Goal: Information Seeking & Learning: Compare options

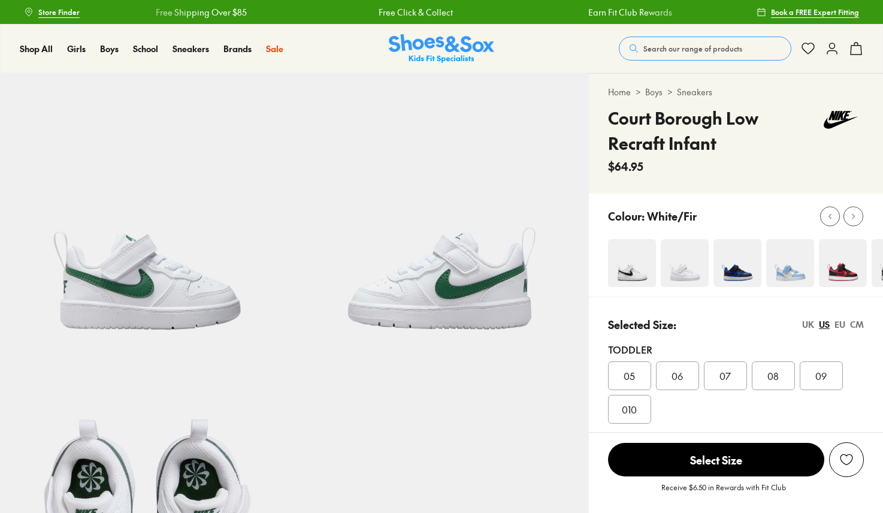
select select "*"
click at [858, 219] on div at bounding box center [853, 216] width 13 height 13
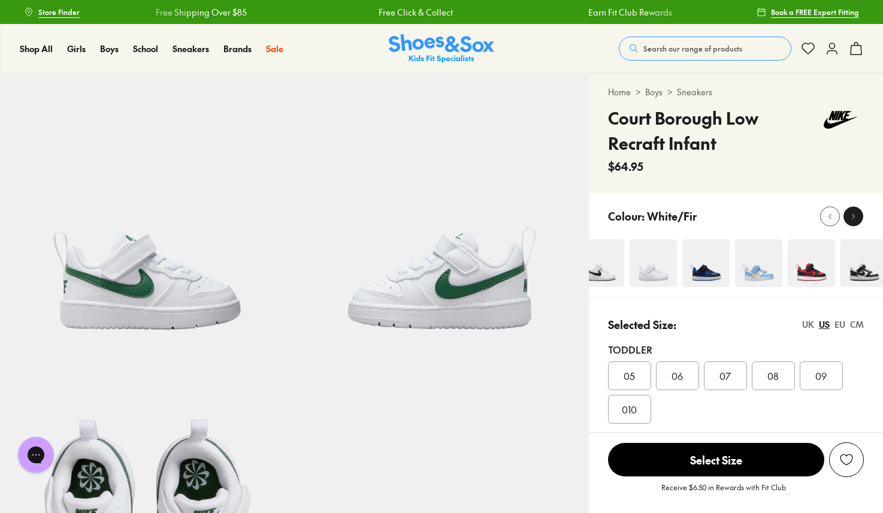
click at [858, 219] on div at bounding box center [853, 216] width 13 height 13
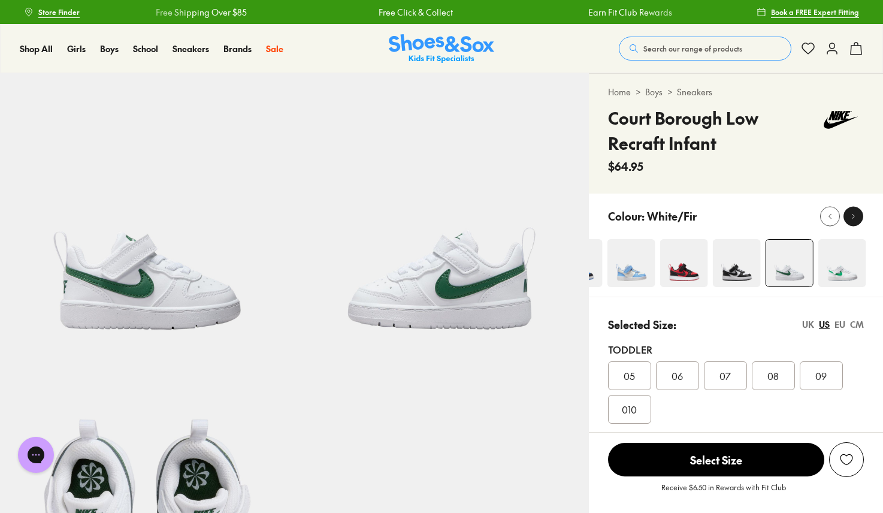
click at [858, 219] on div at bounding box center [853, 216] width 13 height 13
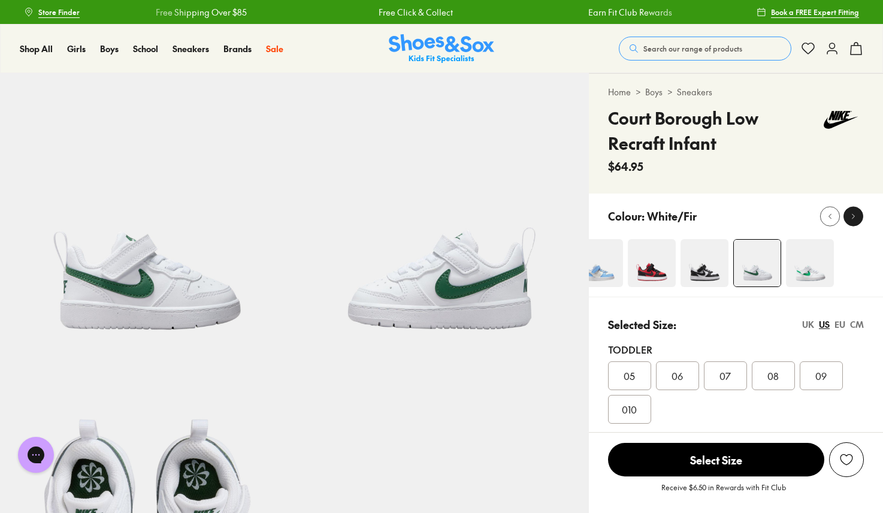
click at [858, 219] on div at bounding box center [853, 216] width 13 height 13
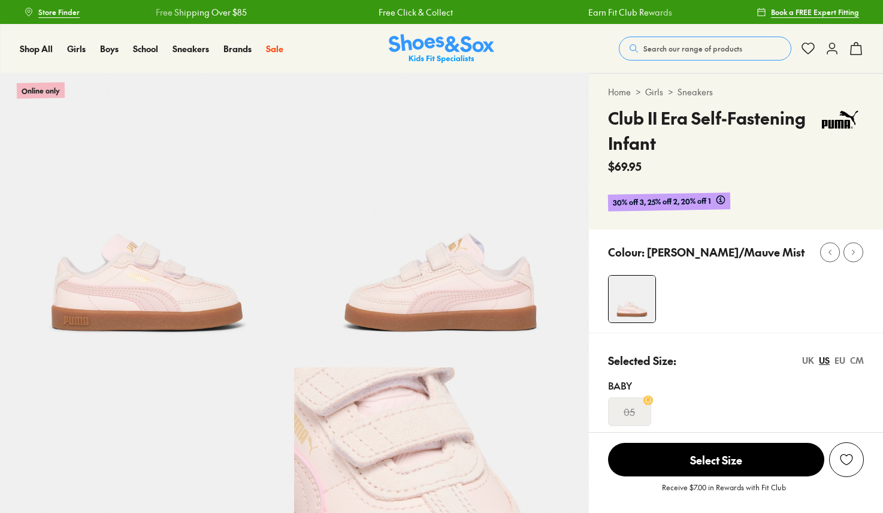
select select "*"
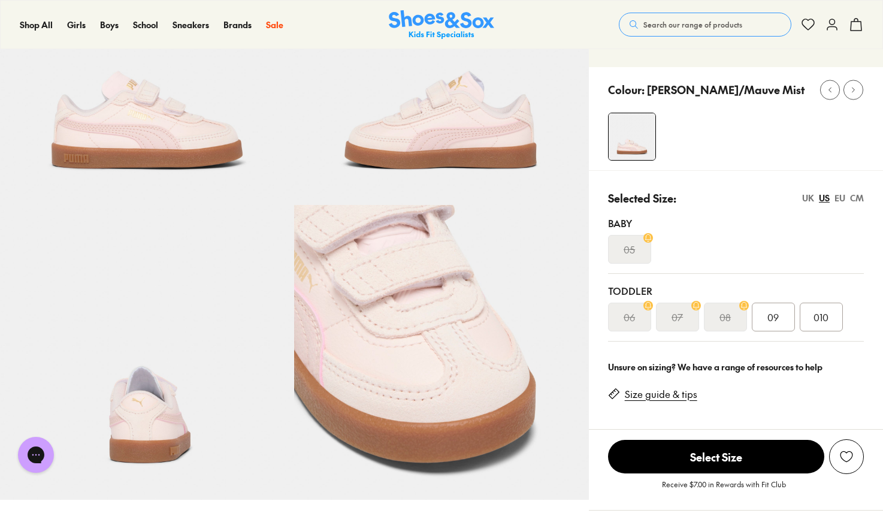
scroll to position [166, 0]
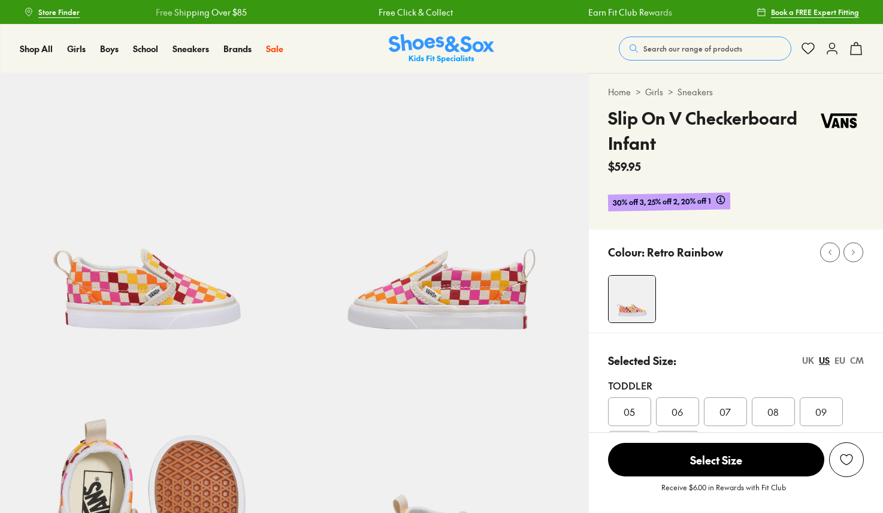
select select "*"
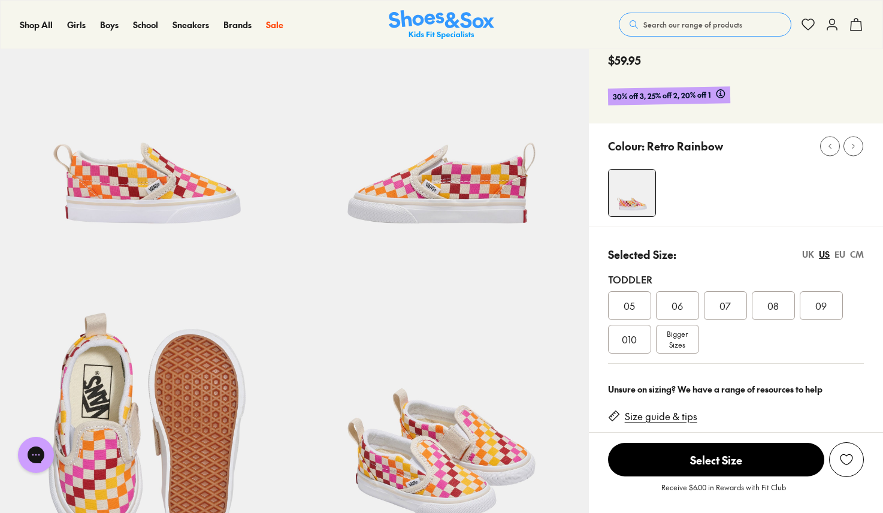
scroll to position [38, 0]
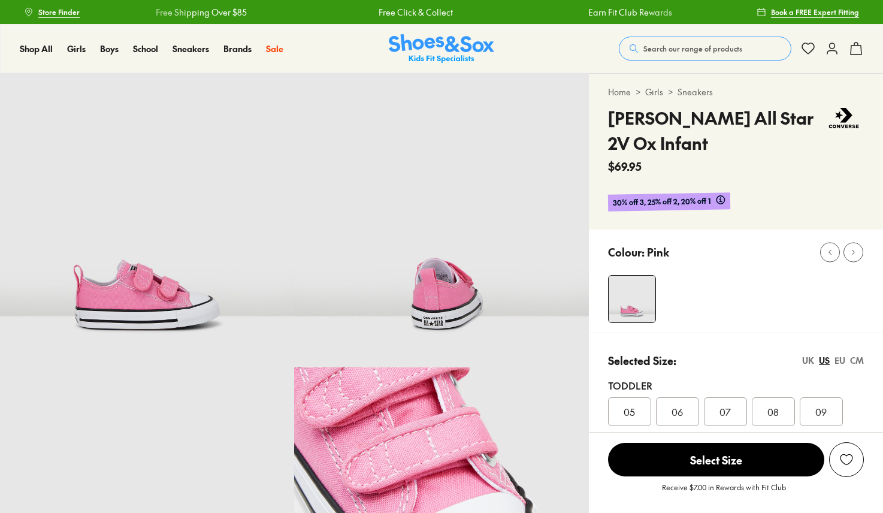
select select "*"
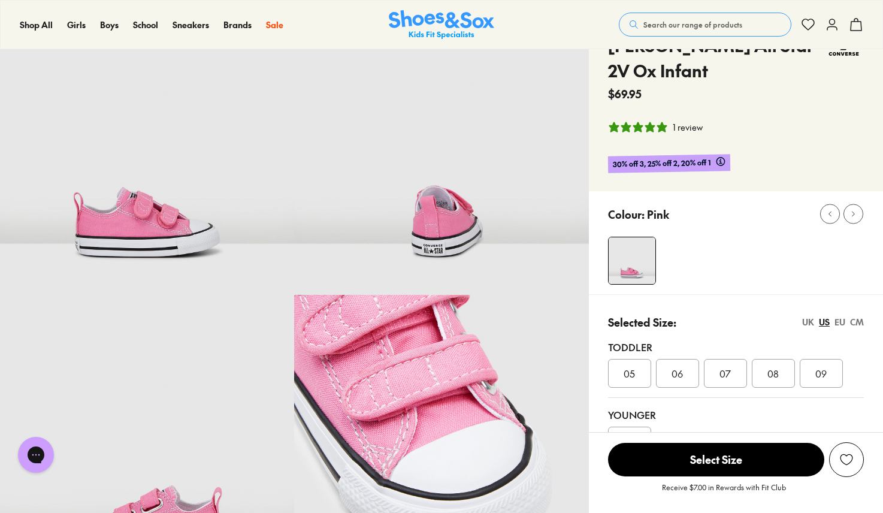
scroll to position [72, 0]
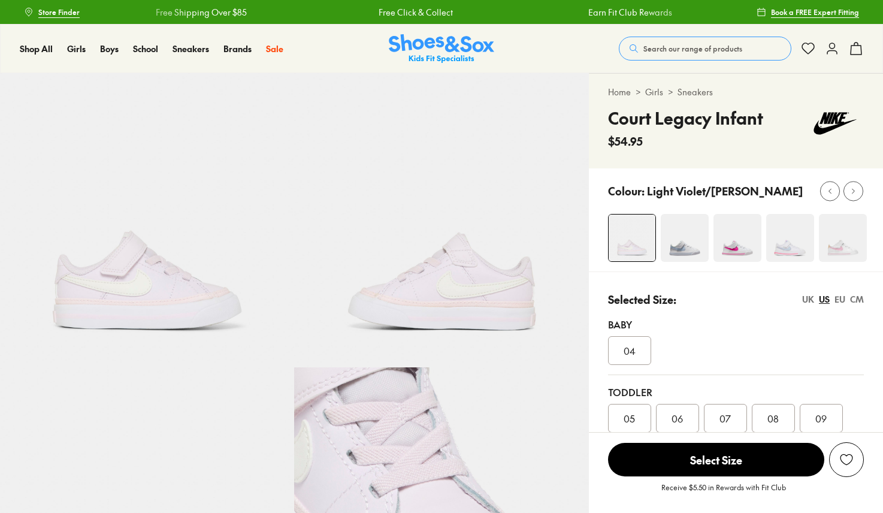
select select "*"
click at [850, 240] on img at bounding box center [843, 238] width 48 height 48
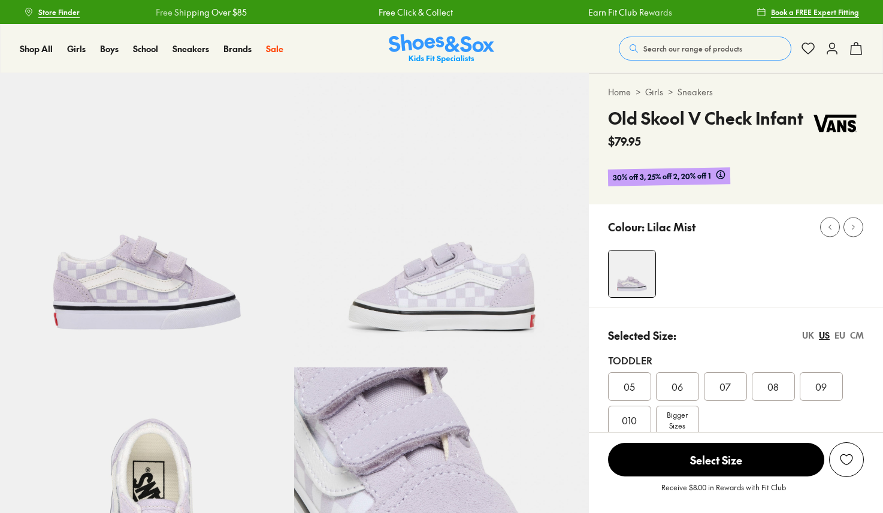
select select "*"
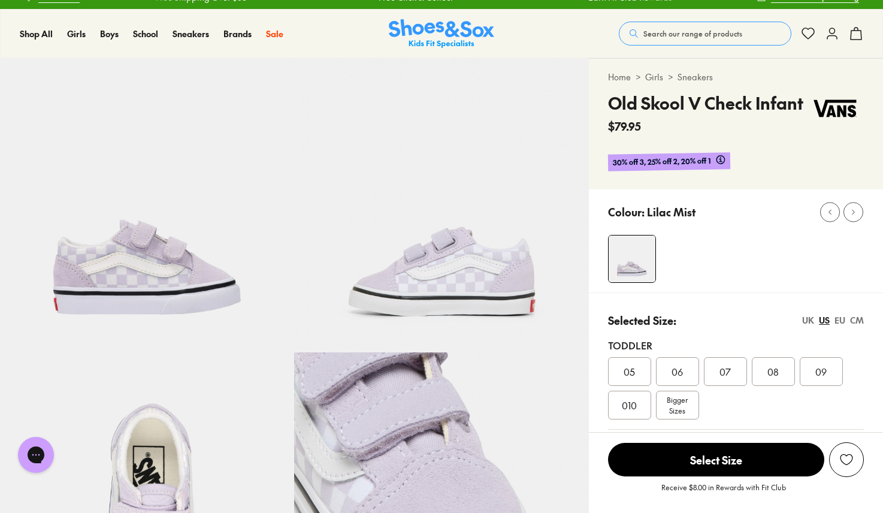
scroll to position [14, 0]
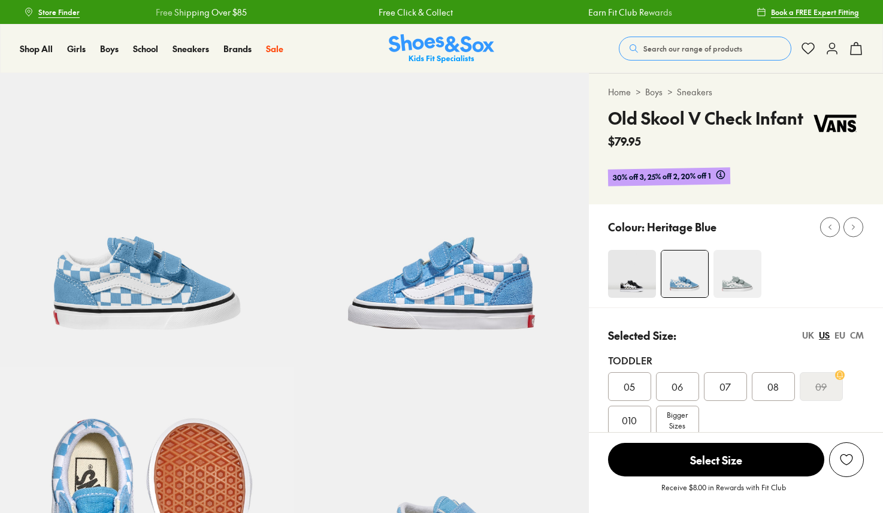
select select "*"
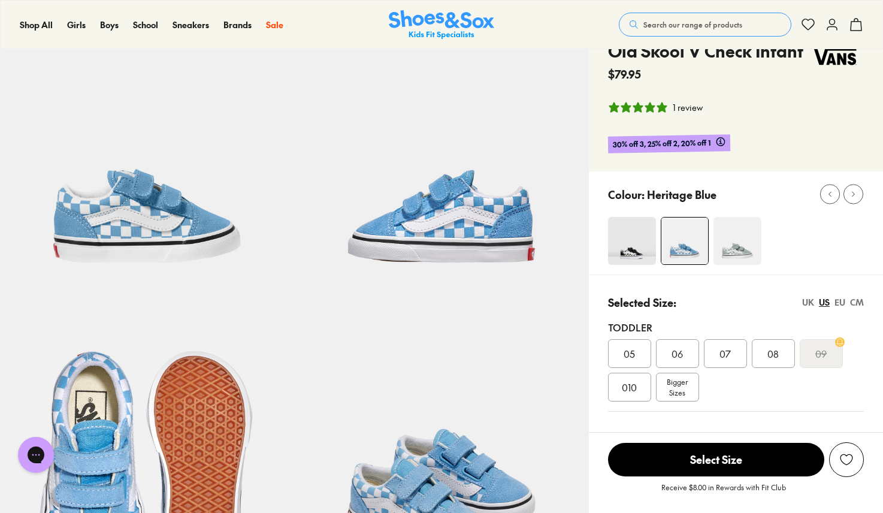
scroll to position [76, 0]
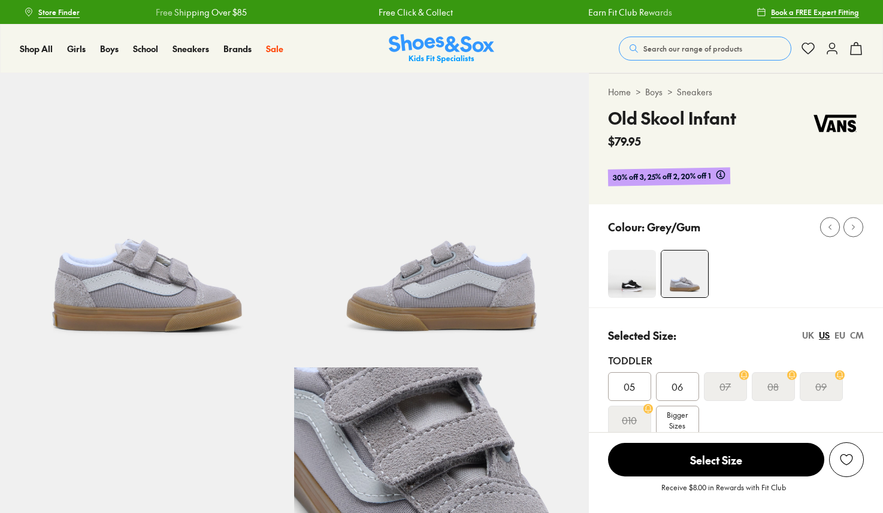
select select "*"
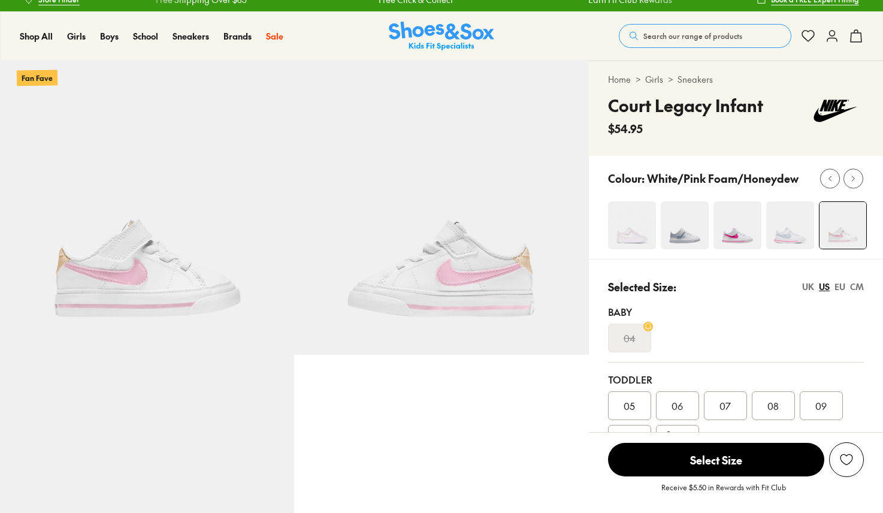
scroll to position [16, 0]
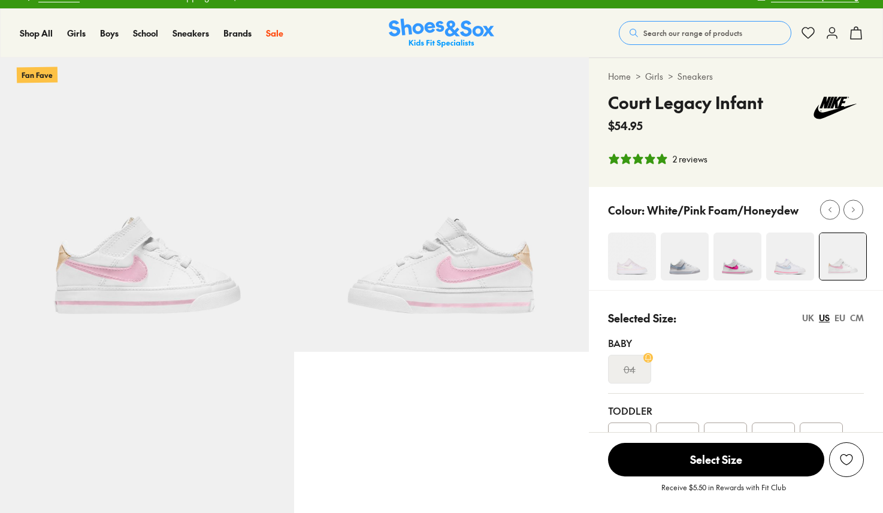
click at [640, 238] on img at bounding box center [632, 257] width 48 height 48
select select "*"
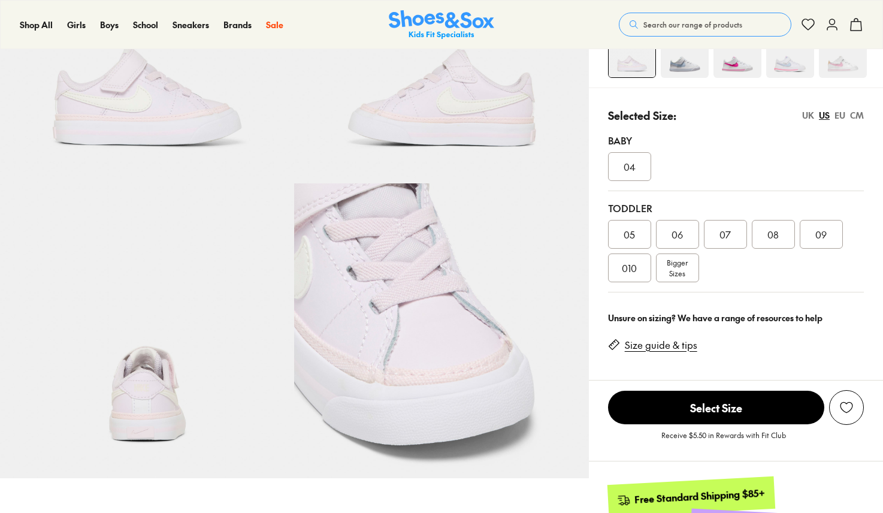
scroll to position [229, 0]
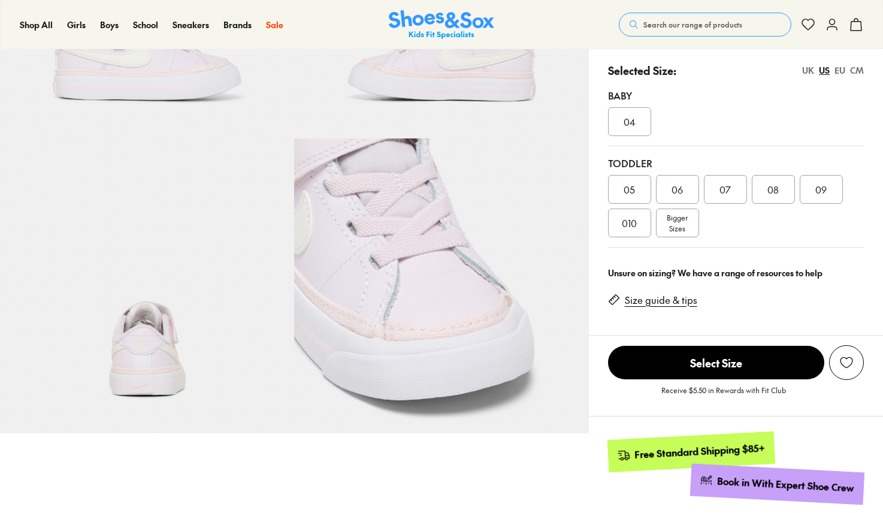
select select "*"
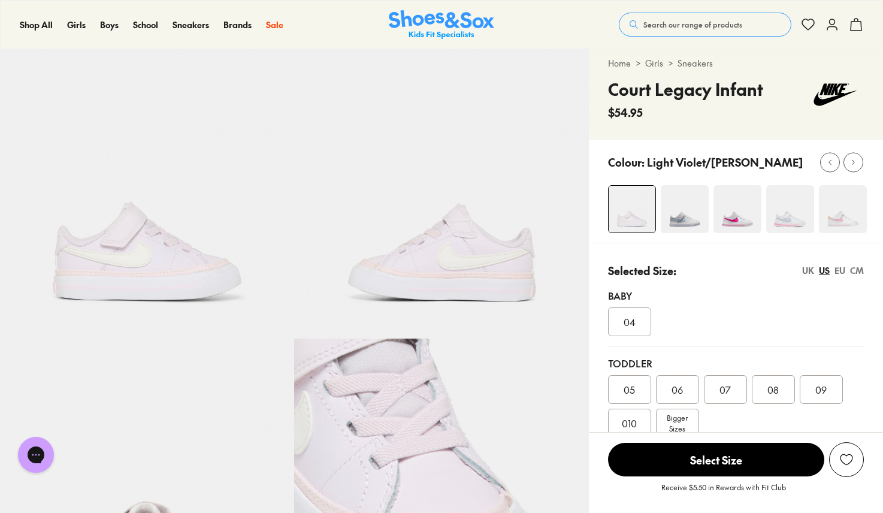
scroll to position [0, 0]
